Goal: Task Accomplishment & Management: Manage account settings

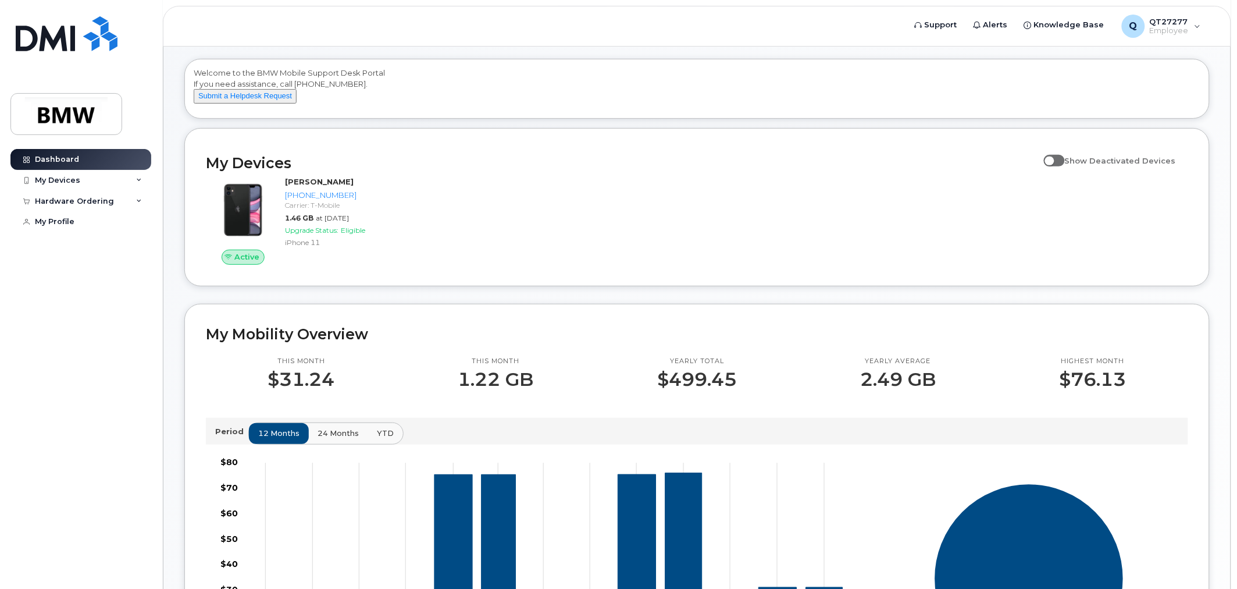
scroll to position [129, 0]
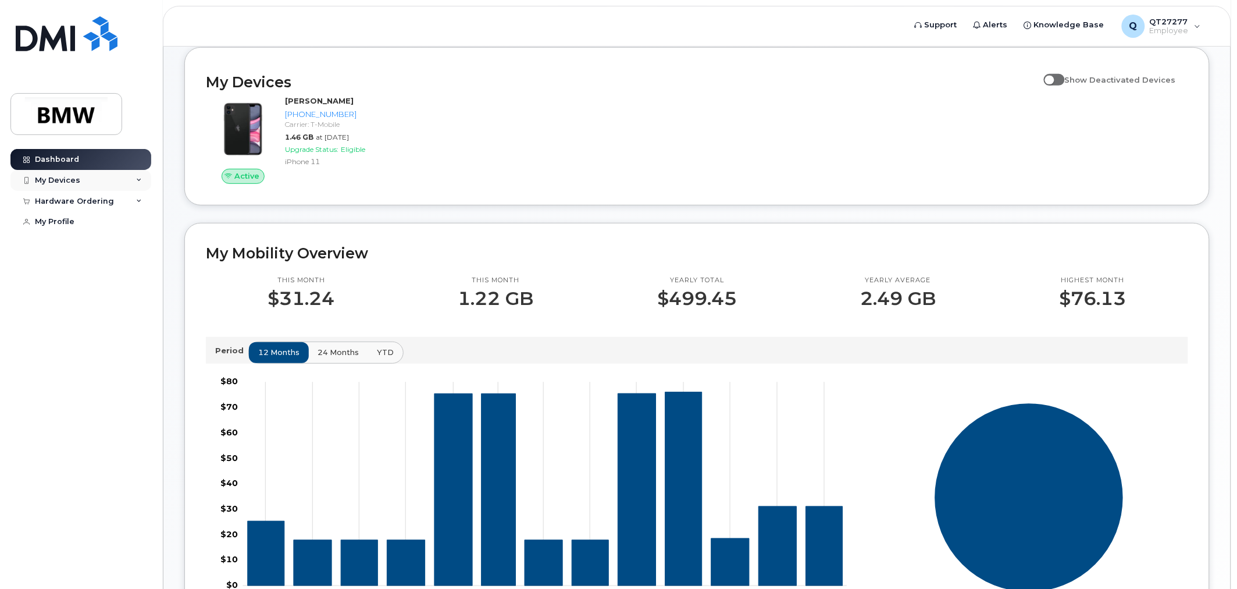
click at [131, 182] on div "My Devices" at bounding box center [80, 180] width 141 height 21
click at [118, 216] on link "[PHONE_NUMBER] ([PERSON_NAME])" at bounding box center [91, 233] width 120 height 41
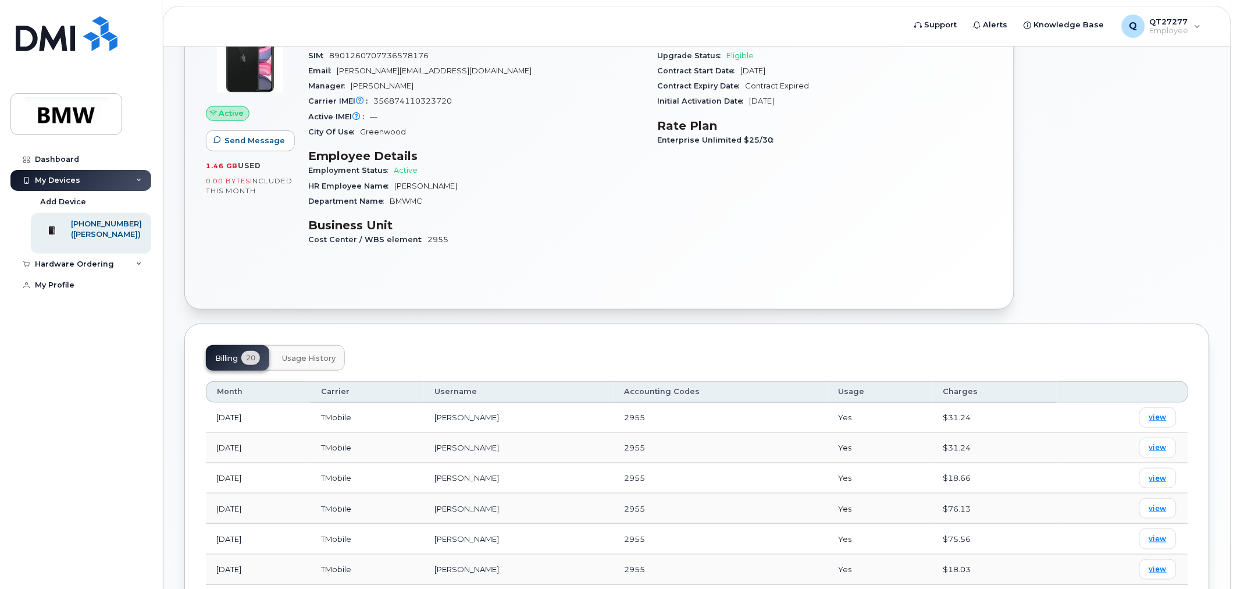
scroll to position [129, 0]
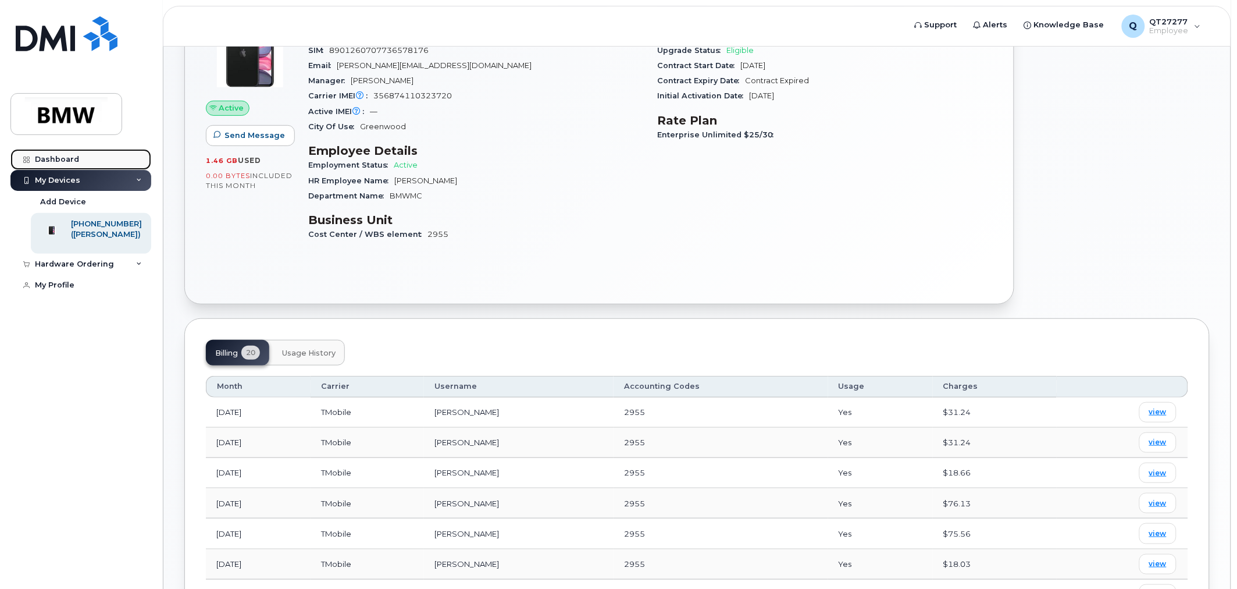
click at [56, 155] on div "Dashboard" at bounding box center [57, 159] width 44 height 9
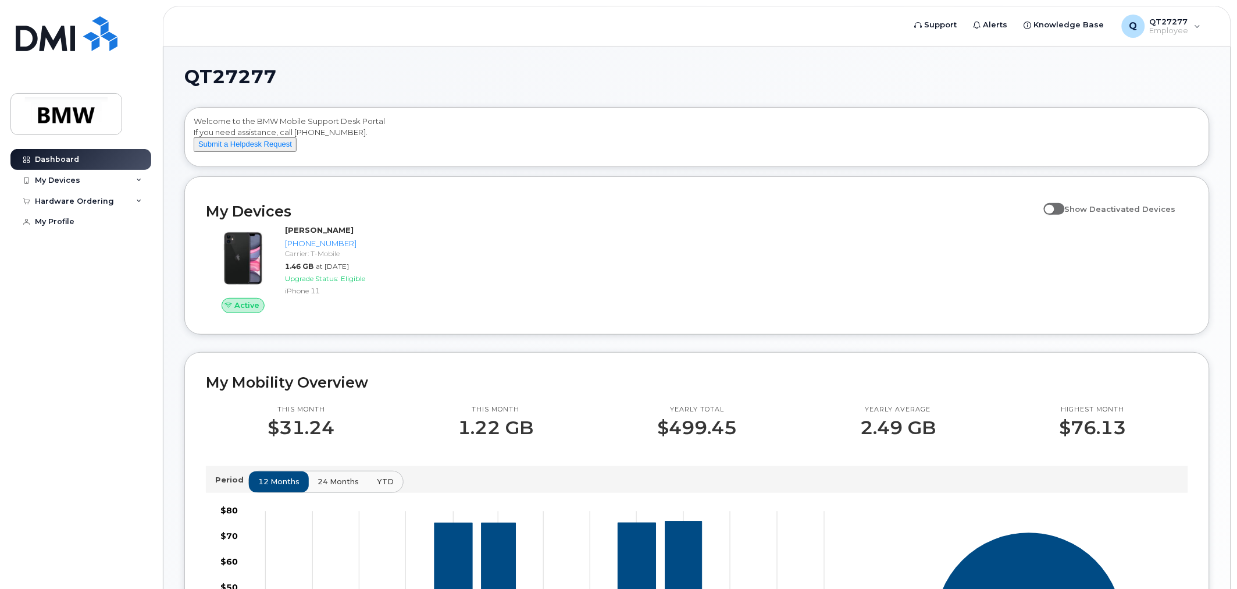
click at [1064, 215] on span at bounding box center [1054, 209] width 21 height 12
click at [1054, 207] on input "Show Deactivated Devices" at bounding box center [1048, 202] width 9 height 9
click at [1064, 215] on span at bounding box center [1054, 209] width 21 height 12
click at [1054, 207] on input "Show Deactivated Devices" at bounding box center [1048, 202] width 9 height 9
checkbox input "false"
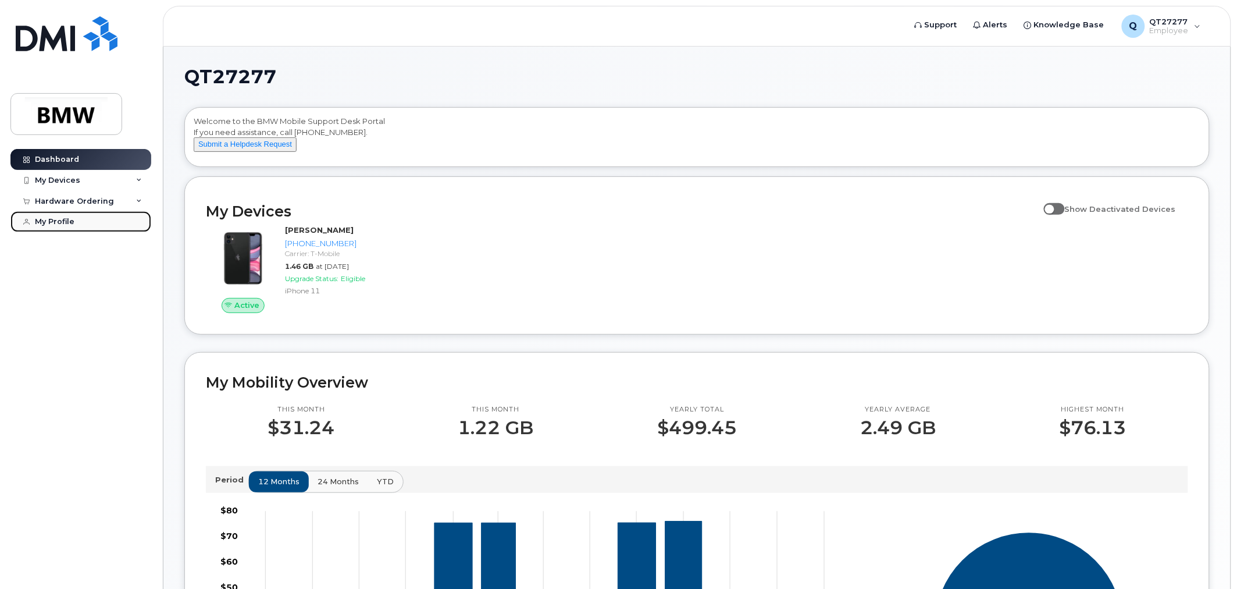
click at [44, 216] on link "My Profile" at bounding box center [80, 221] width 141 height 21
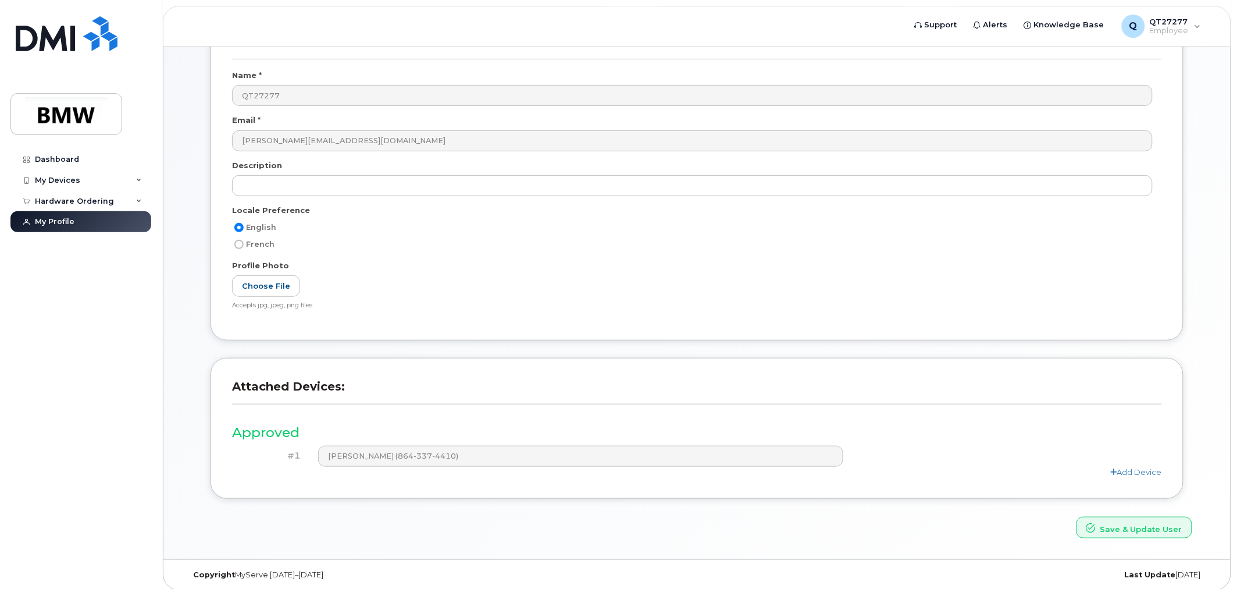
scroll to position [102, 0]
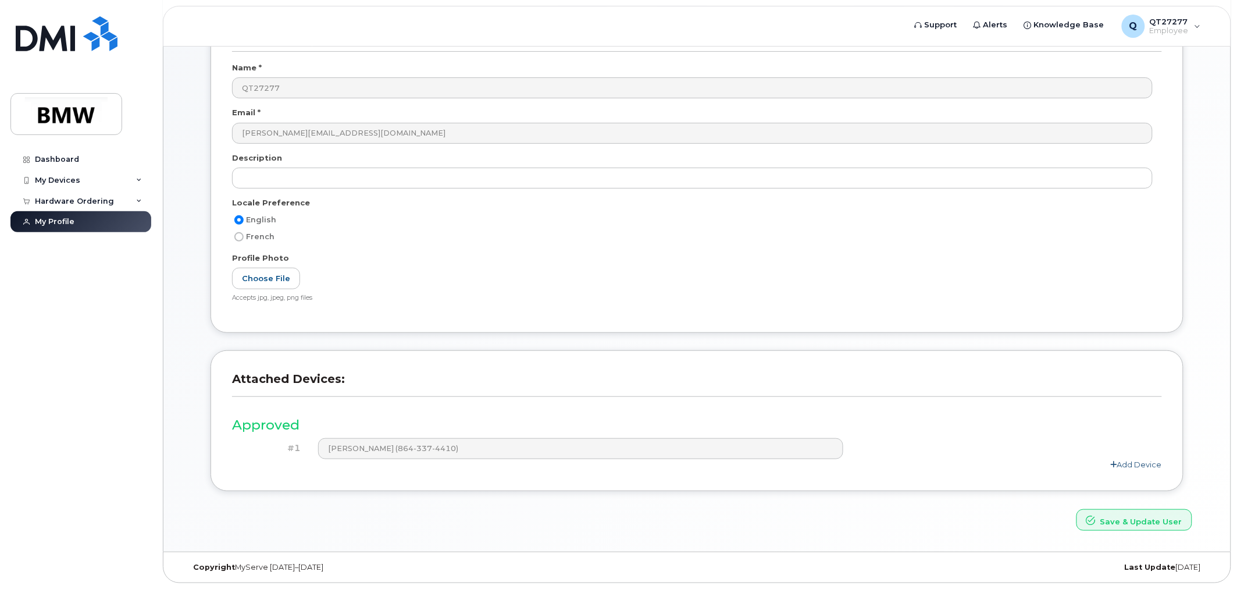
click at [1145, 462] on link "Add Device" at bounding box center [1136, 464] width 51 height 9
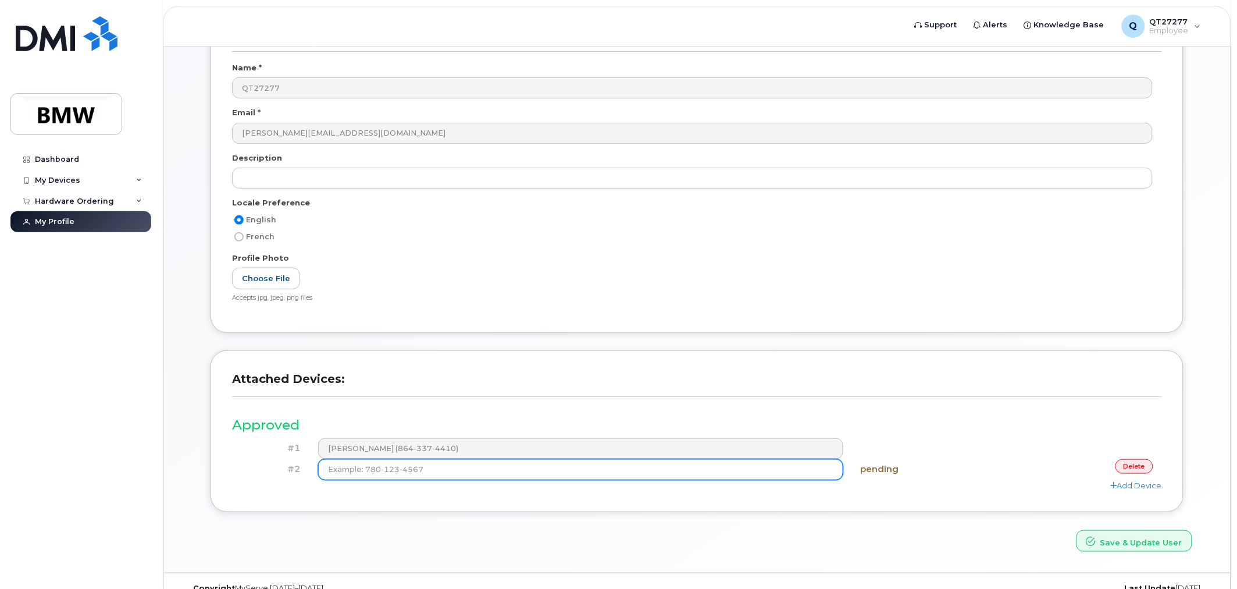
click at [755, 470] on input at bounding box center [580, 469] width 525 height 21
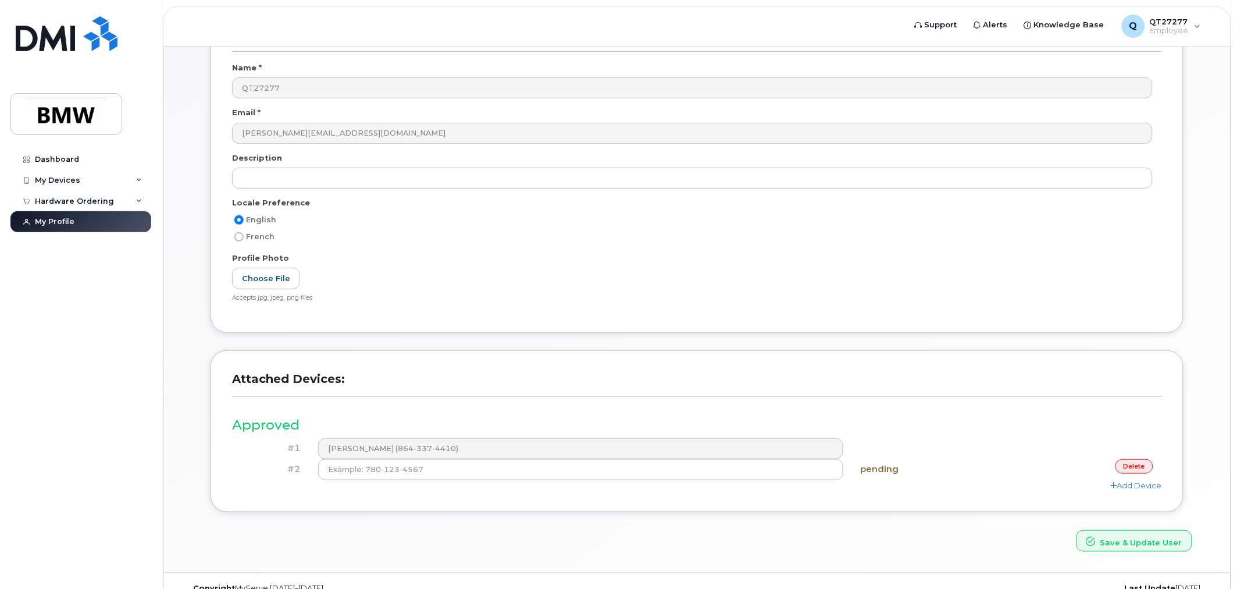
click at [1141, 467] on link "delete" at bounding box center [1135, 466] width 38 height 15
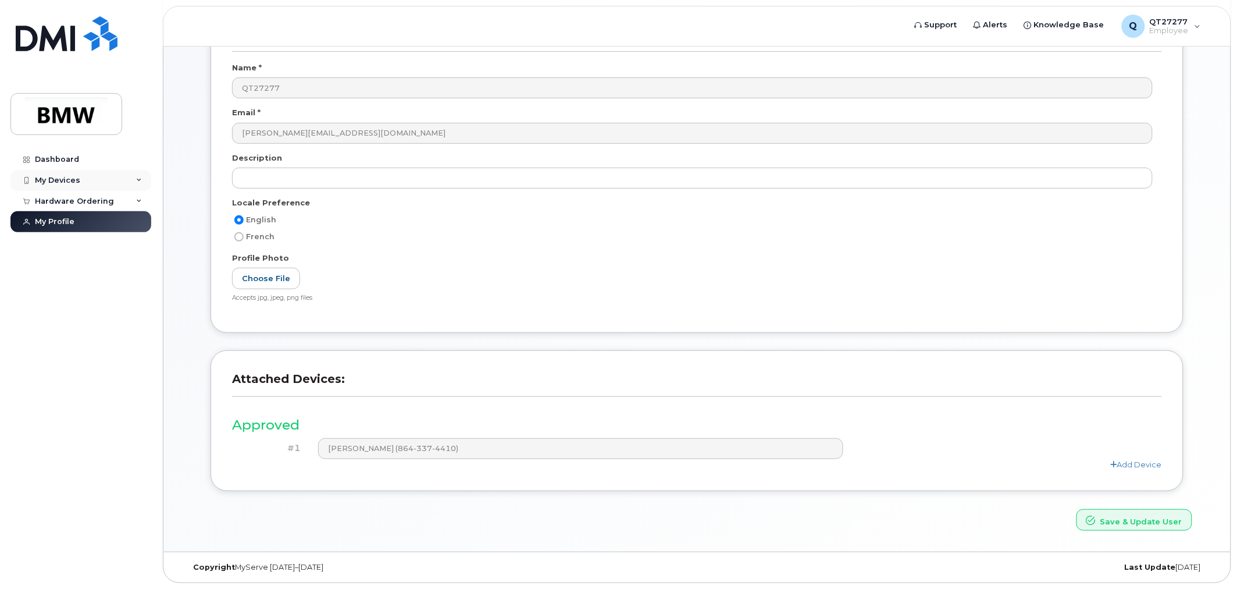
click at [55, 178] on div "My Devices" at bounding box center [57, 180] width 45 height 9
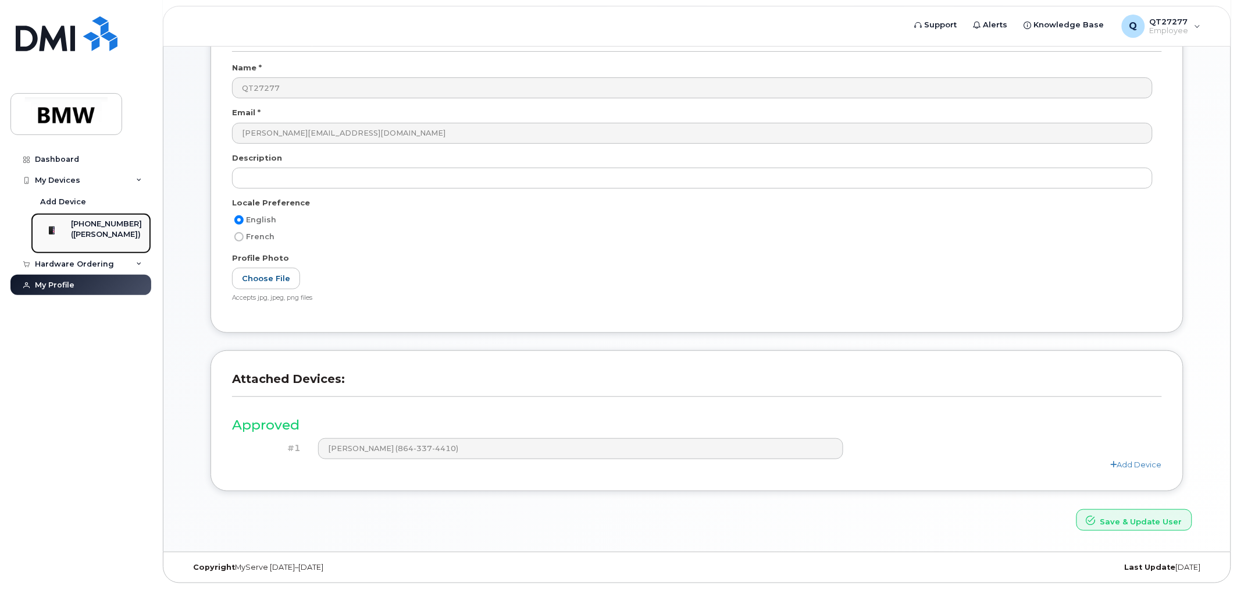
click at [119, 234] on div "([PERSON_NAME])" at bounding box center [106, 234] width 71 height 10
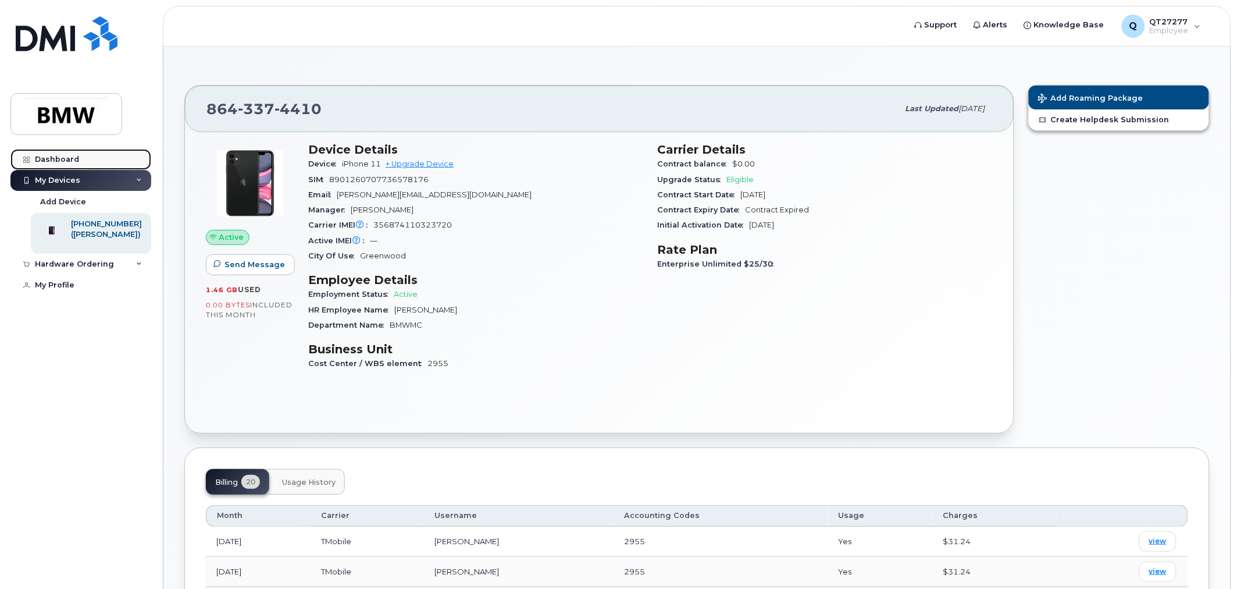
click at [42, 156] on div "Dashboard" at bounding box center [57, 159] width 44 height 9
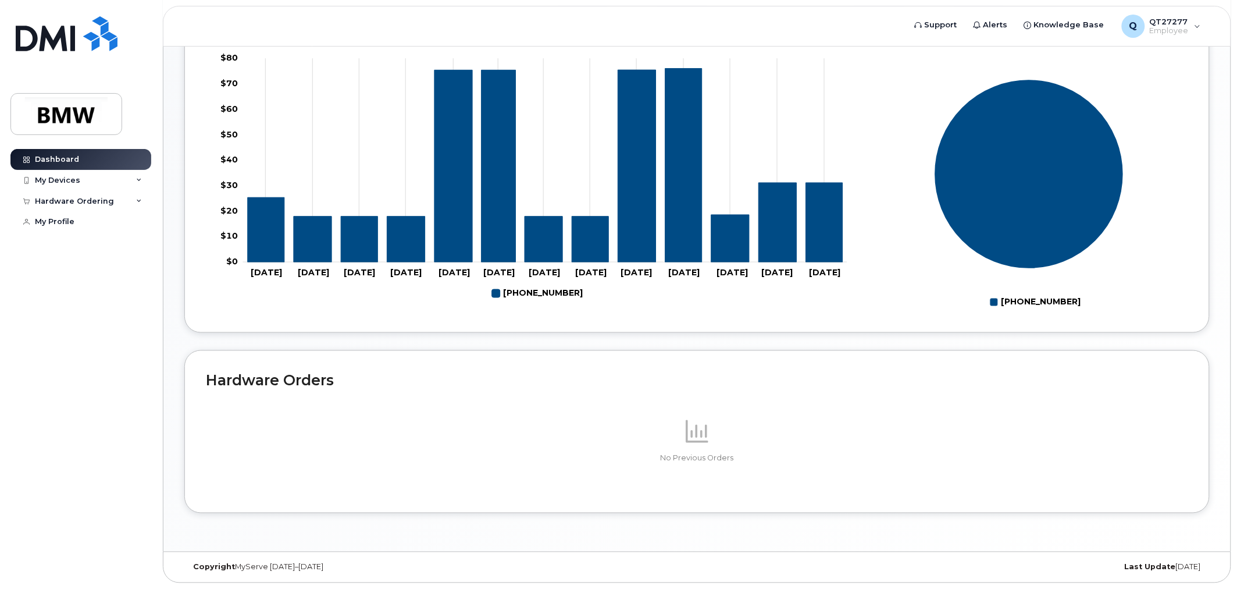
scroll to position [463, 0]
click at [688, 426] on icon at bounding box center [697, 431] width 23 height 23
click at [296, 375] on h2 "Hardware Orders" at bounding box center [697, 380] width 983 height 17
click at [62, 218] on div "My Profile" at bounding box center [55, 221] width 40 height 9
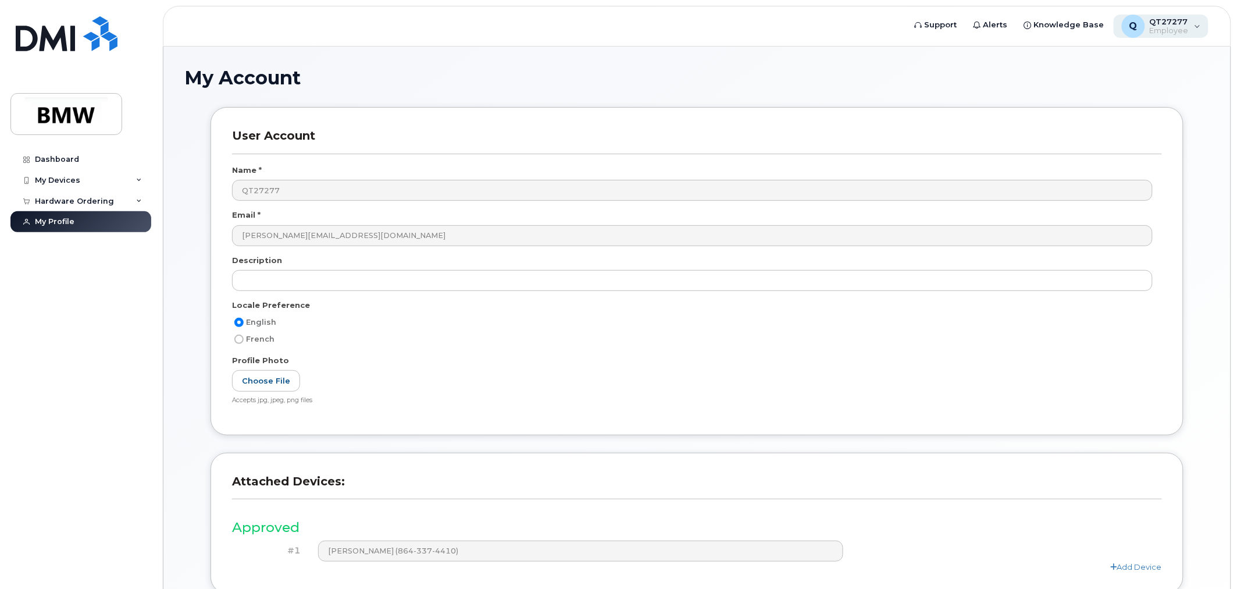
click at [1196, 27] on div "Q QT27277 Employee" at bounding box center [1161, 26] width 95 height 23
click at [1005, 55] on div "My Account User Account Name * QT27277 Email * [PERSON_NAME][EMAIL_ADDRESS][DOM…" at bounding box center [697, 350] width 1068 height 607
click at [1050, 28] on span "Knowledge Base" at bounding box center [1069, 25] width 70 height 12
